Goal: Find specific page/section: Find specific page/section

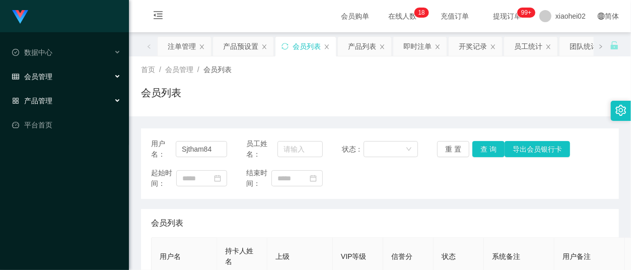
scroll to position [134, 0]
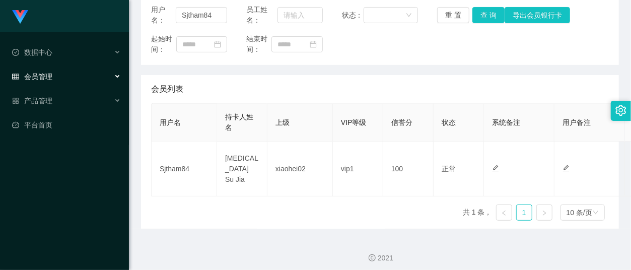
click at [48, 74] on span "会员管理" at bounding box center [32, 77] width 40 height 8
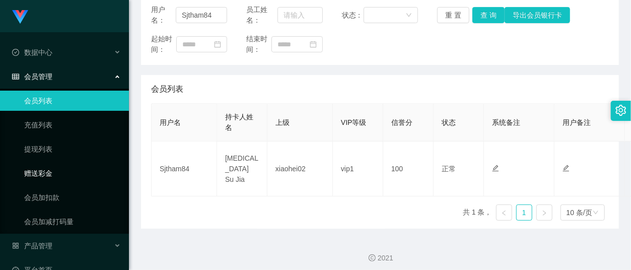
scroll to position [16, 0]
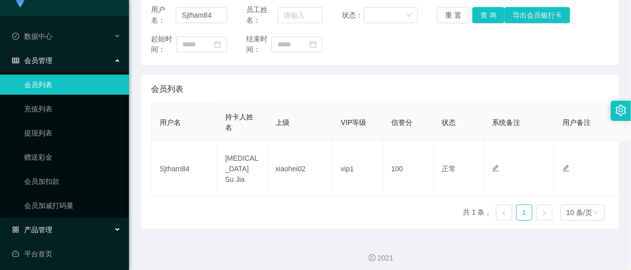
click at [45, 230] on span "产品管理" at bounding box center [32, 230] width 40 height 8
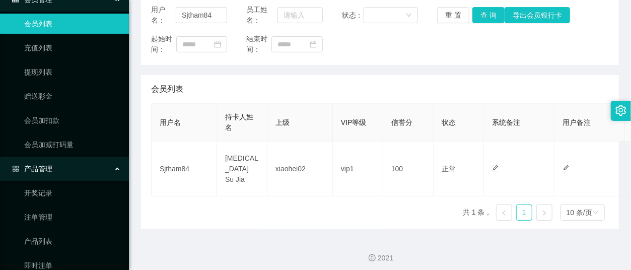
scroll to position [139, 0]
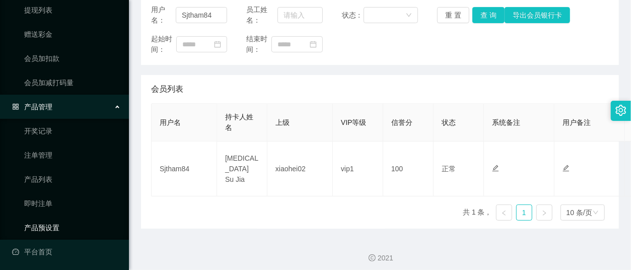
click at [44, 227] on link "产品预设置" at bounding box center [72, 228] width 97 height 20
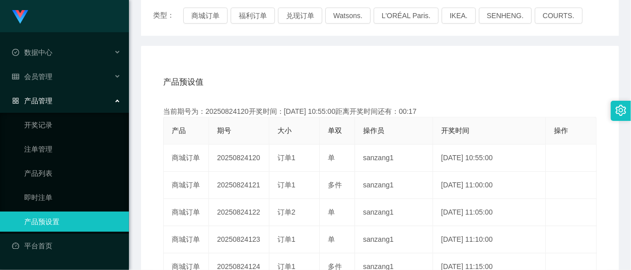
scroll to position [134, 0]
click at [41, 140] on link "注单管理" at bounding box center [72, 149] width 97 height 20
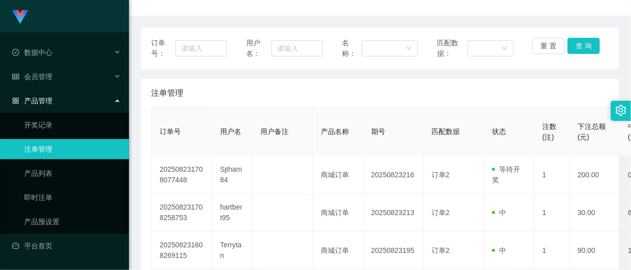
scroll to position [134, 0]
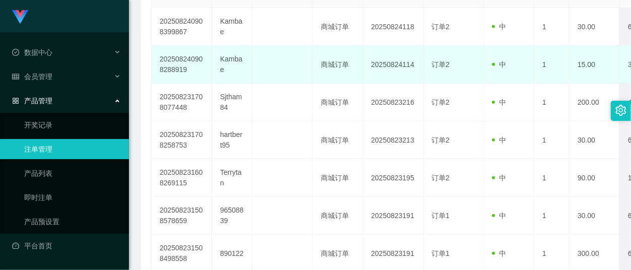
scroll to position [268, 0]
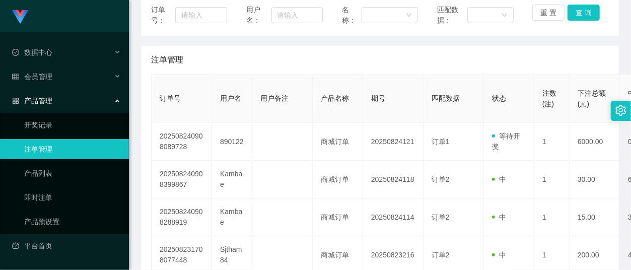
scroll to position [67, 0]
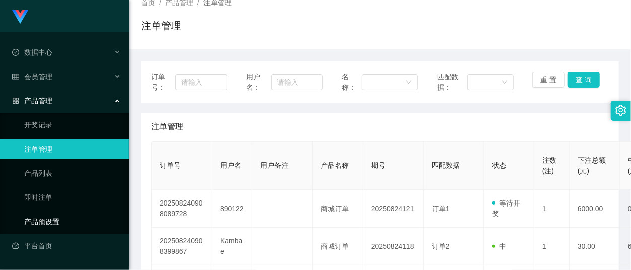
click at [55, 216] on link "产品预设置" at bounding box center [72, 221] width 97 height 20
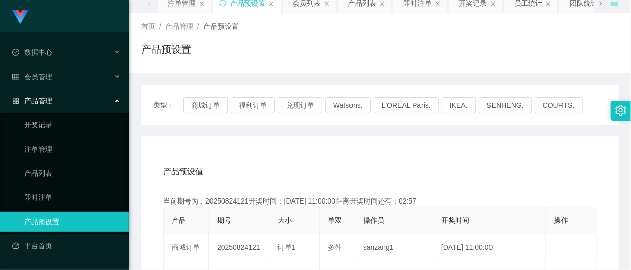
scroll to position [67, 0]
